Goal: Find specific page/section: Find specific page/section

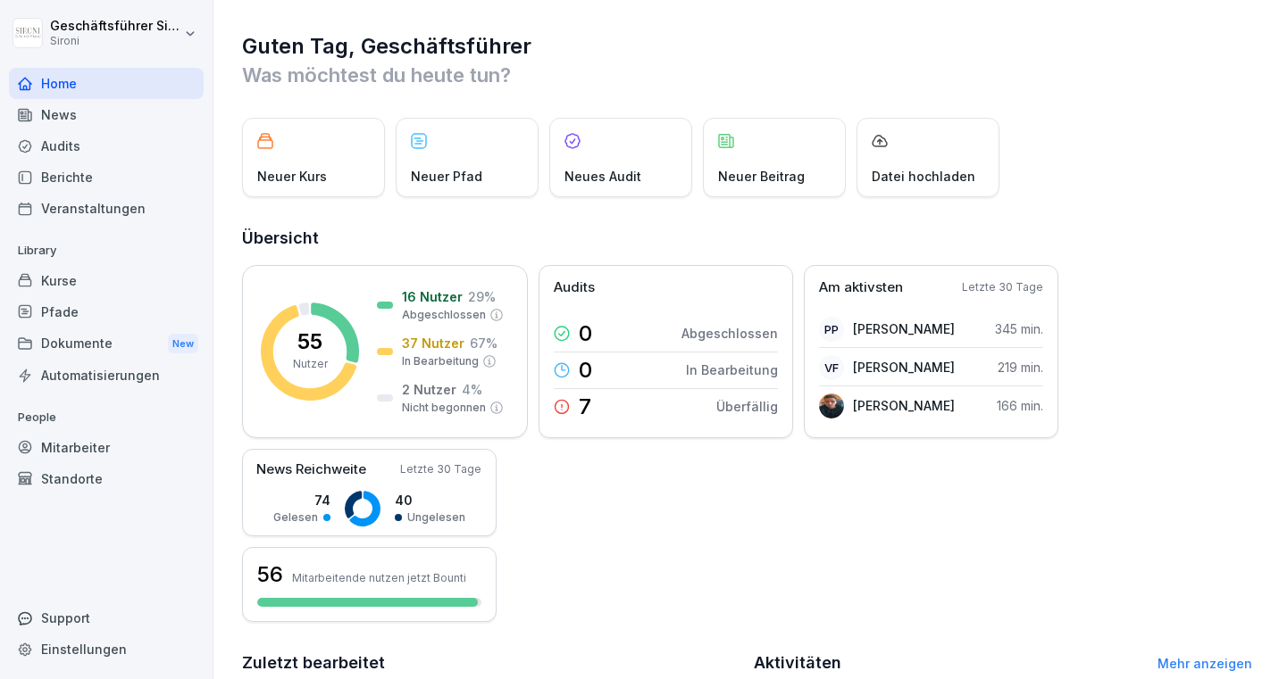
click at [67, 91] on div "Home" at bounding box center [106, 83] width 195 height 31
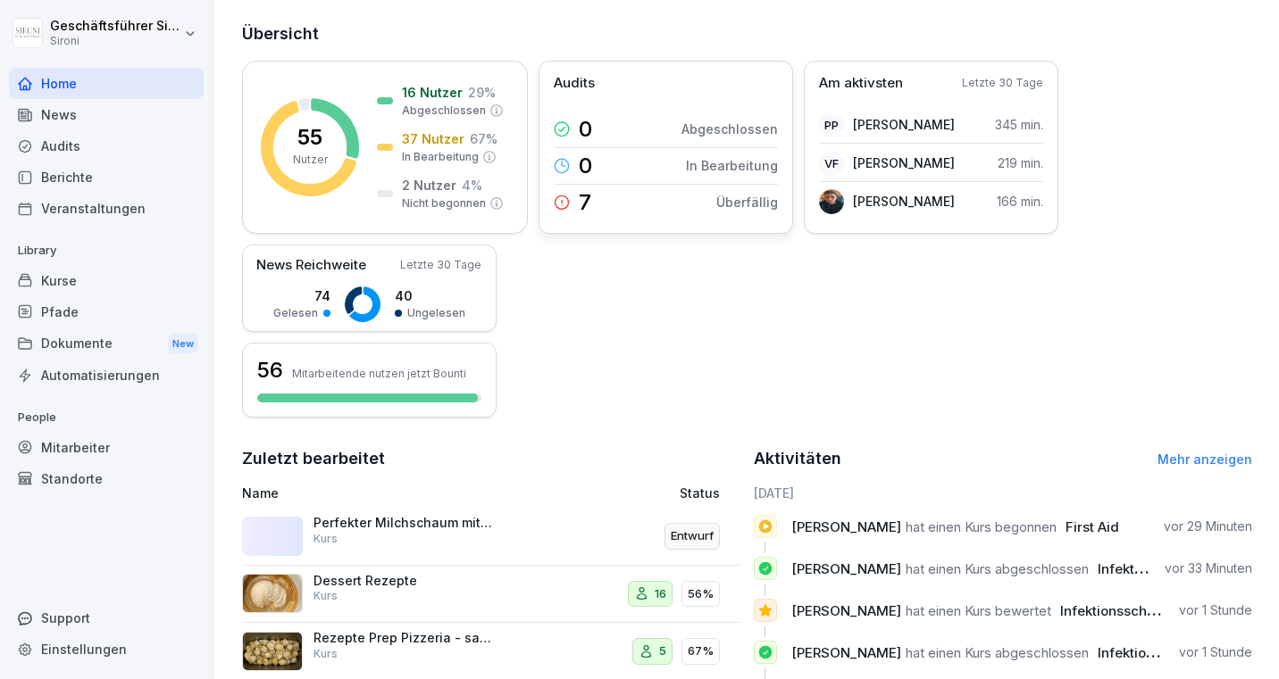
scroll to position [411, 0]
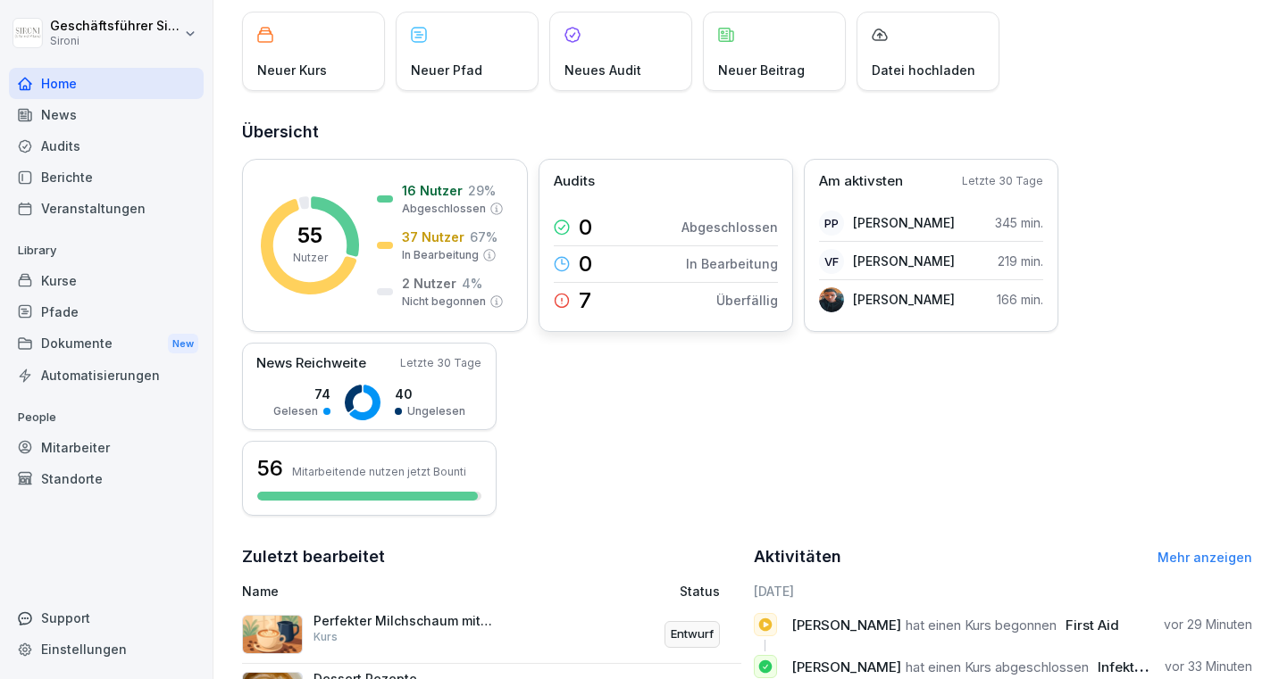
scroll to position [110, 0]
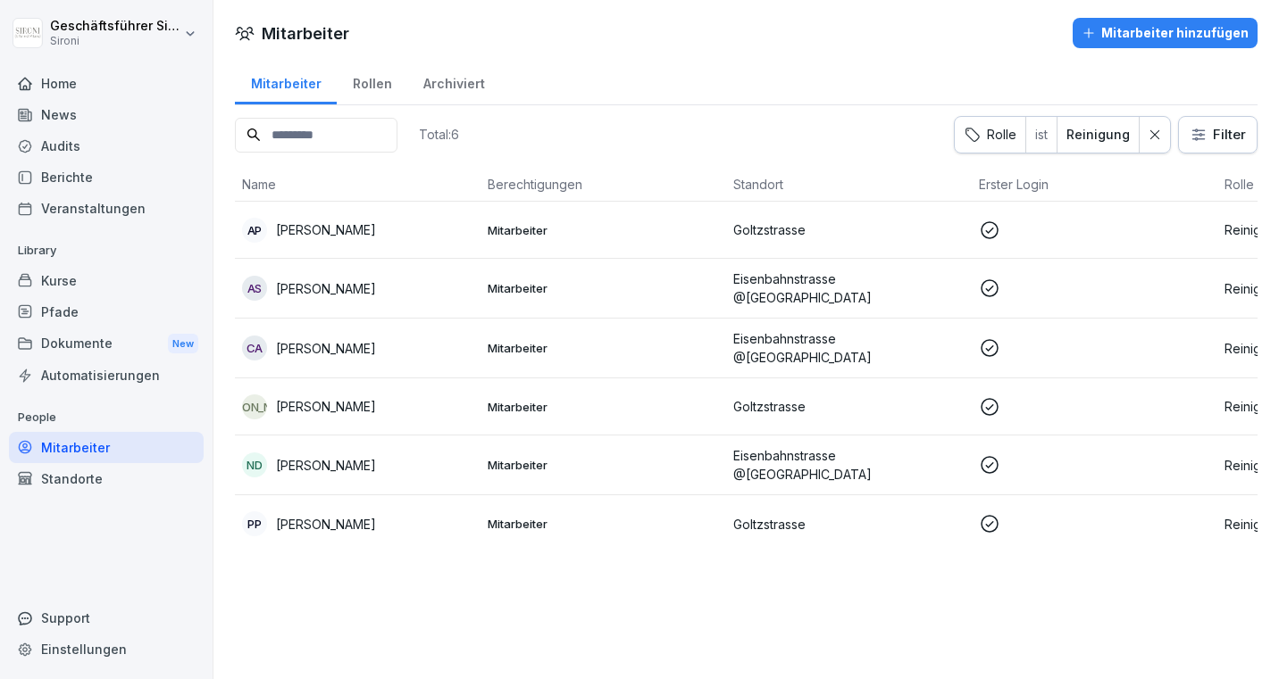
click at [58, 65] on div at bounding box center [106, 62] width 195 height 11
click at [57, 78] on div "Home" at bounding box center [106, 83] width 195 height 31
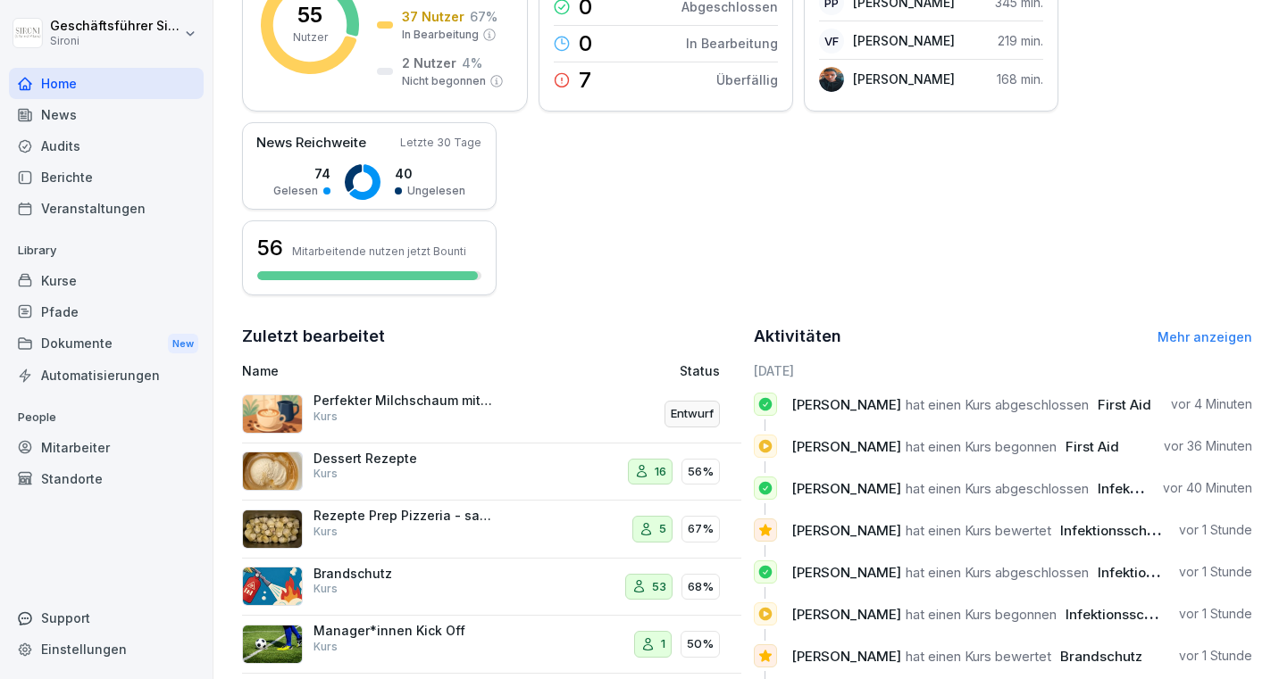
scroll to position [328, 0]
click at [54, 268] on div "Kurse" at bounding box center [106, 280] width 195 height 31
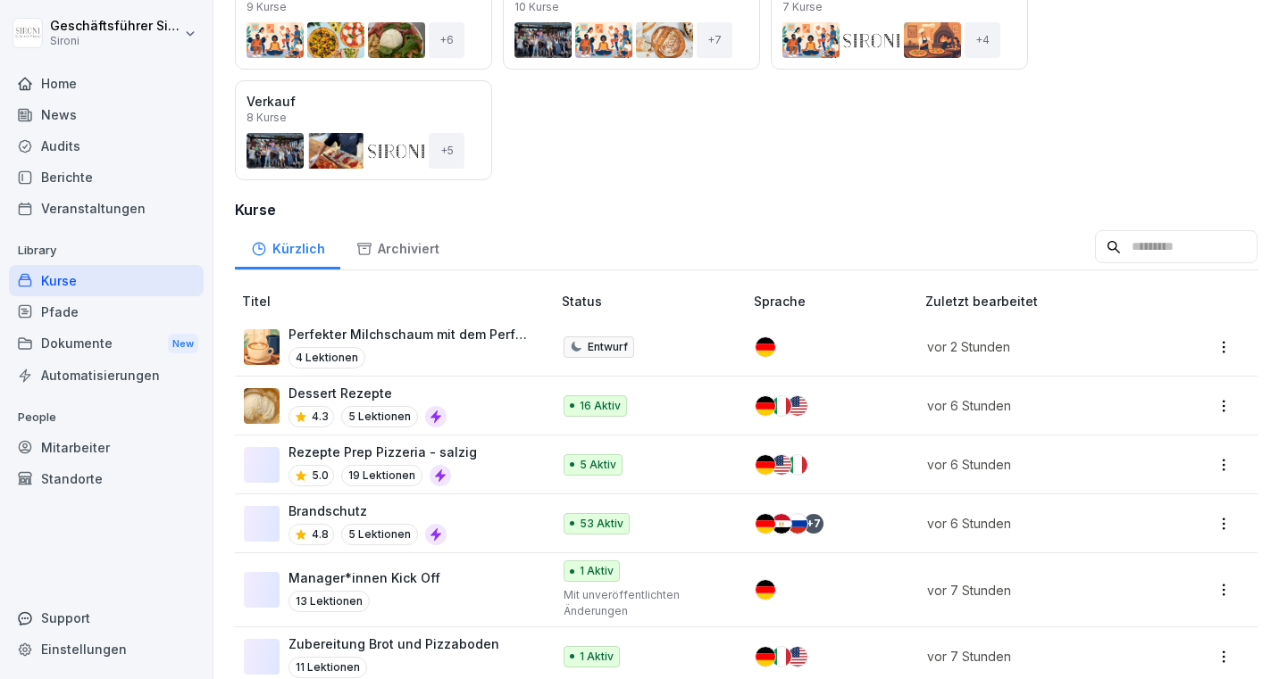
scroll to position [306, 0]
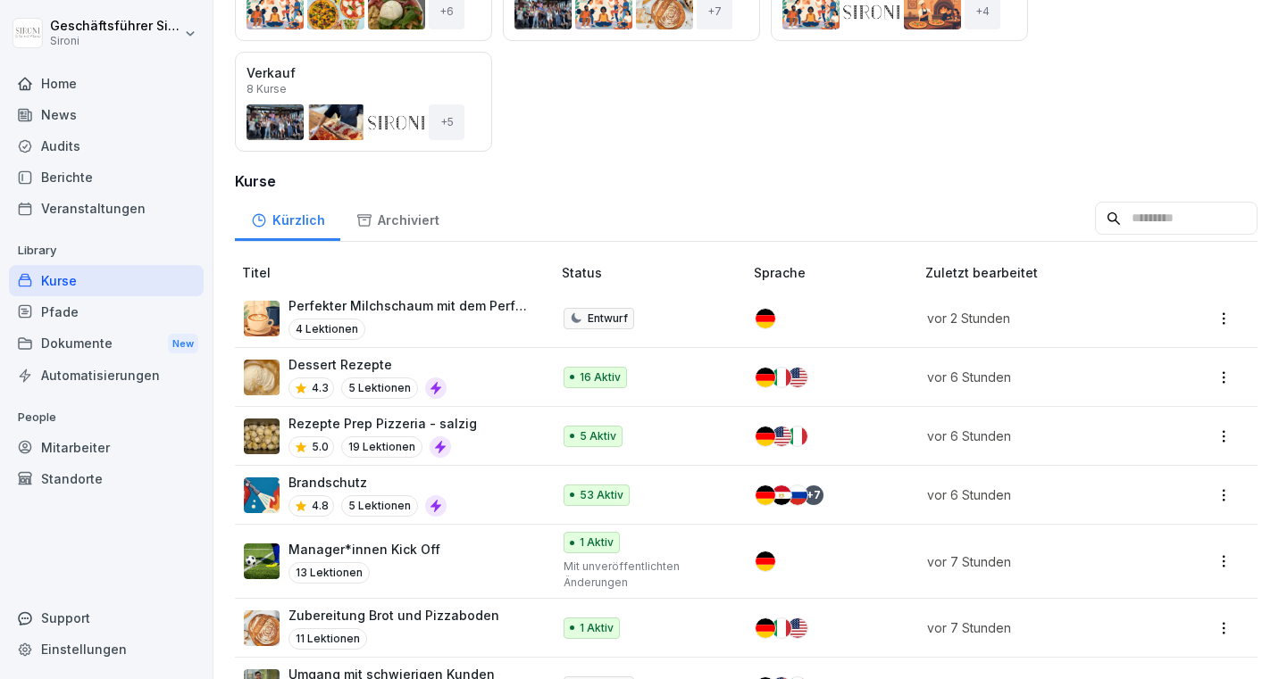
click at [339, 484] on p "Brandschutz" at bounding box center [367, 482] width 158 height 19
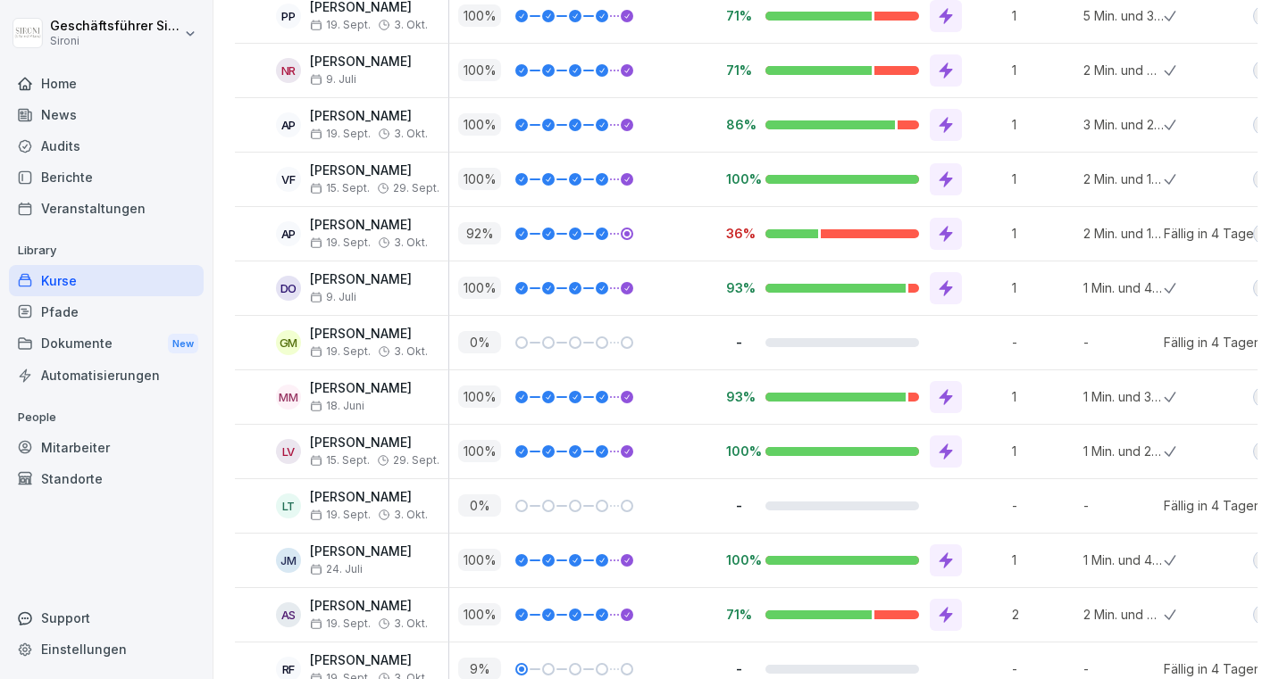
scroll to position [2511, 0]
